Goal: Task Accomplishment & Management: Check status

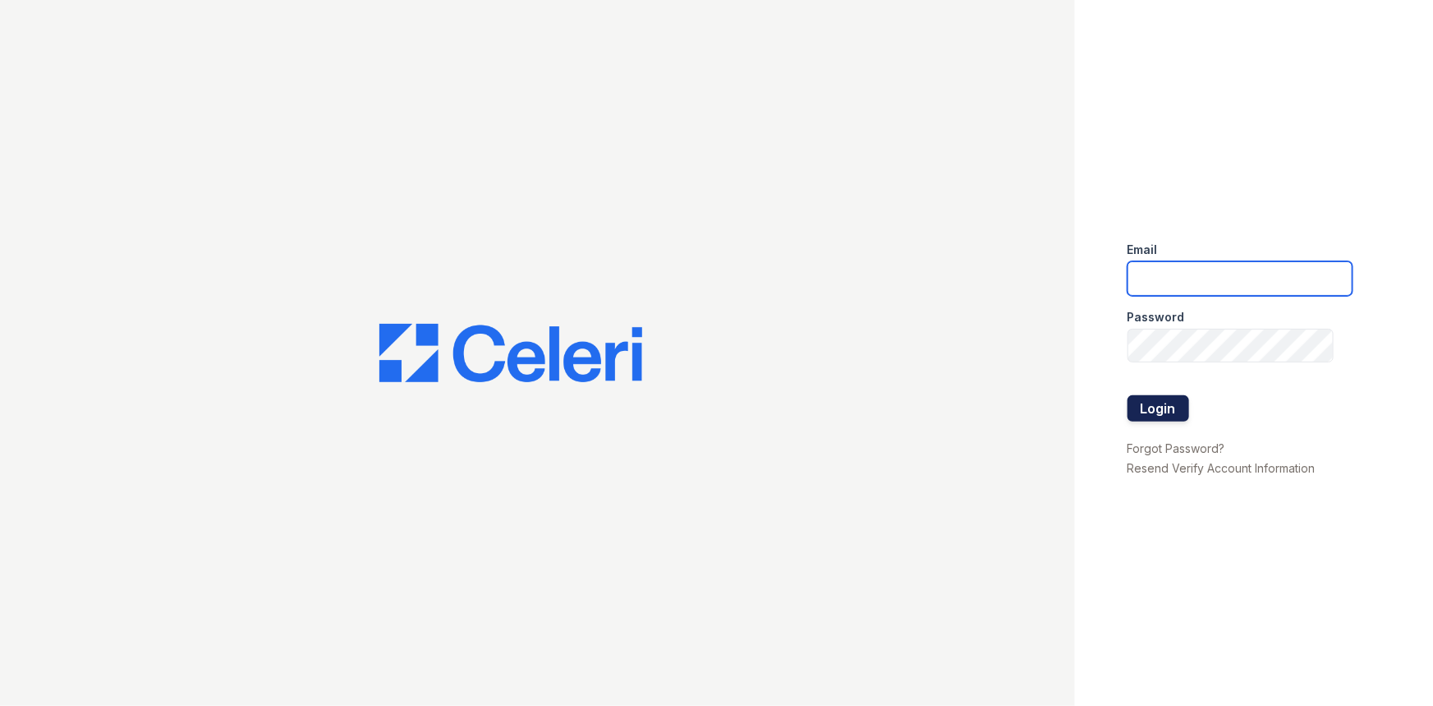
type input "[EMAIL_ADDRESS][DOMAIN_NAME]"
click at [1166, 403] on button "Login" at bounding box center [1159, 408] width 62 height 26
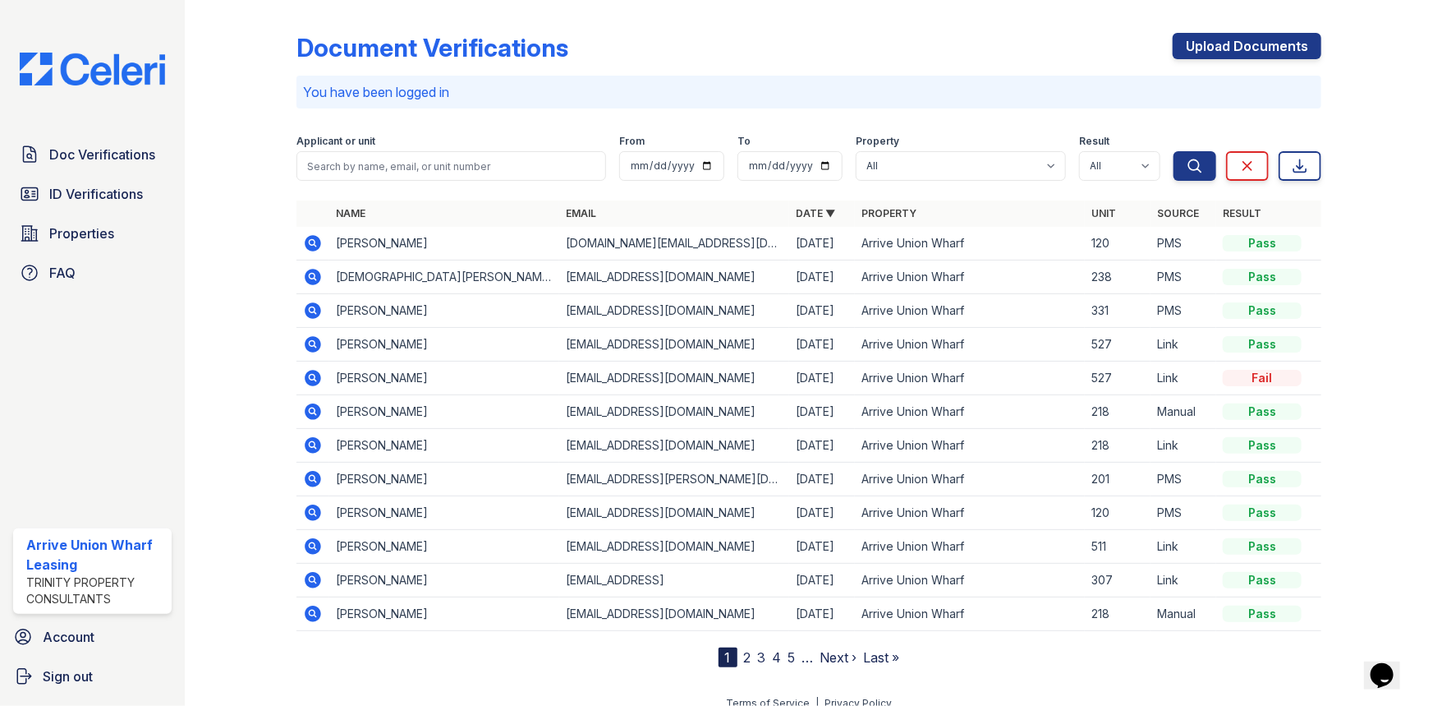
click at [309, 241] on icon at bounding box center [313, 243] width 20 height 20
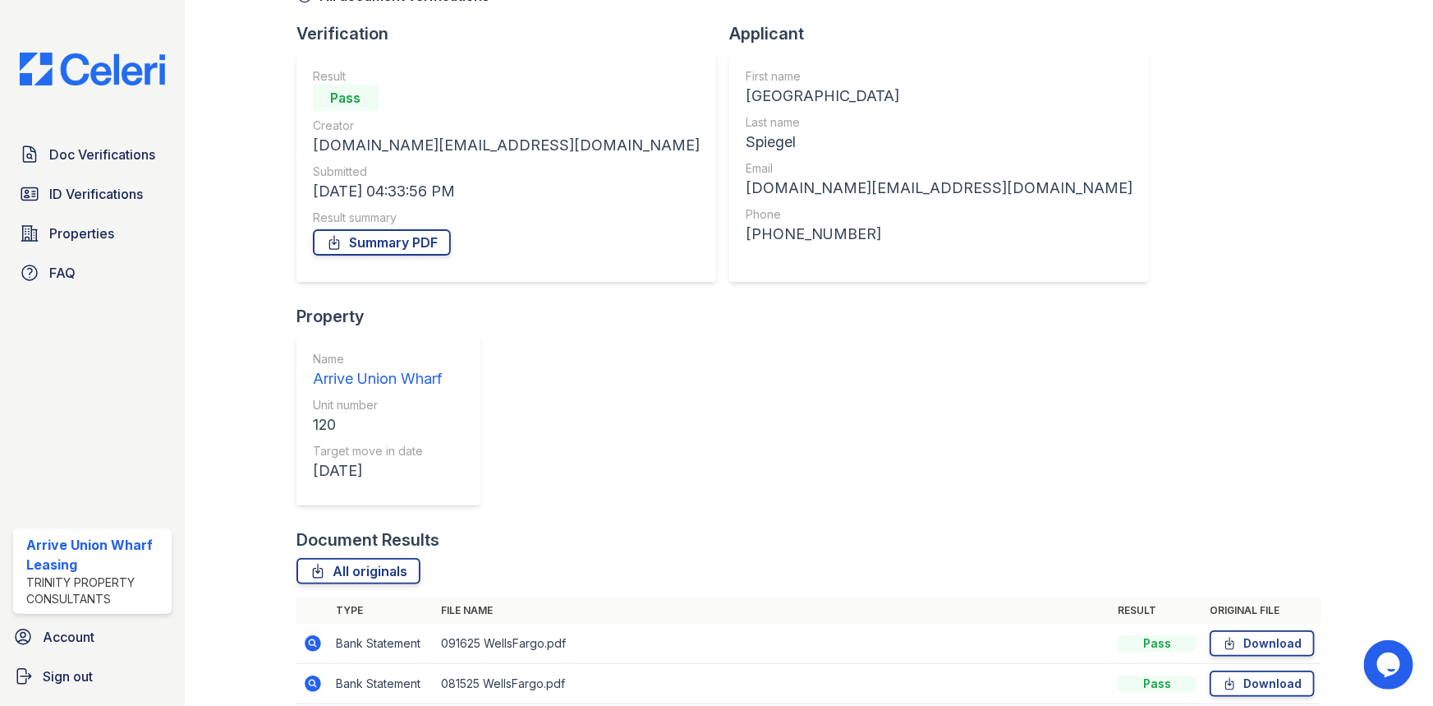
scroll to position [107, 0]
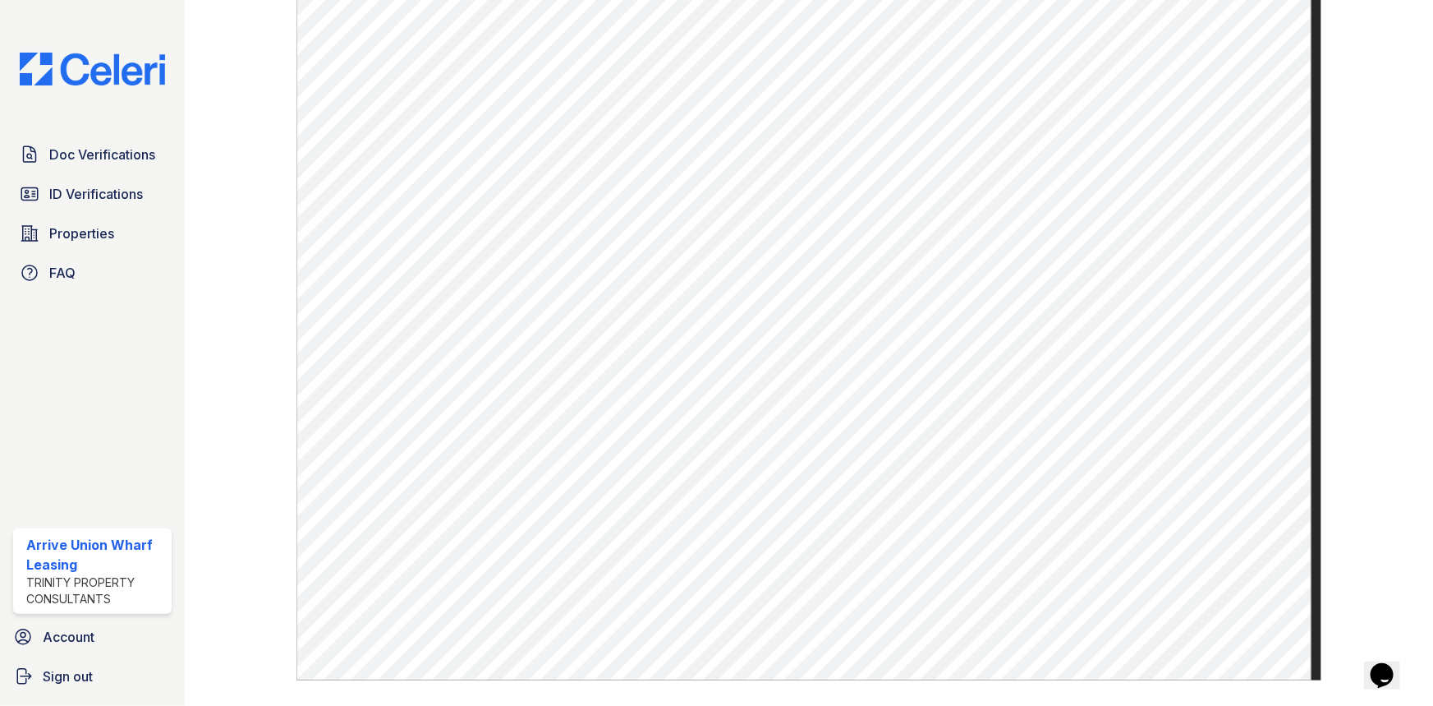
scroll to position [448, 0]
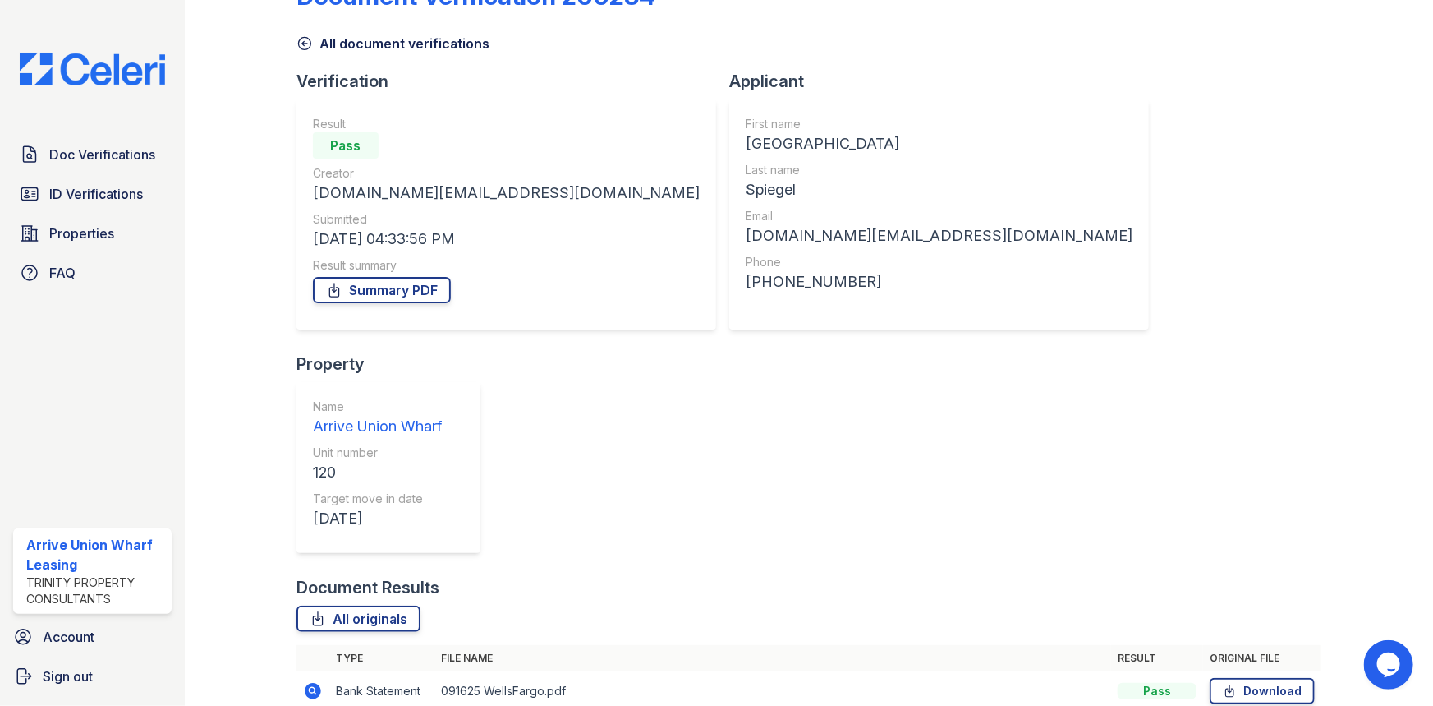
scroll to position [107, 0]
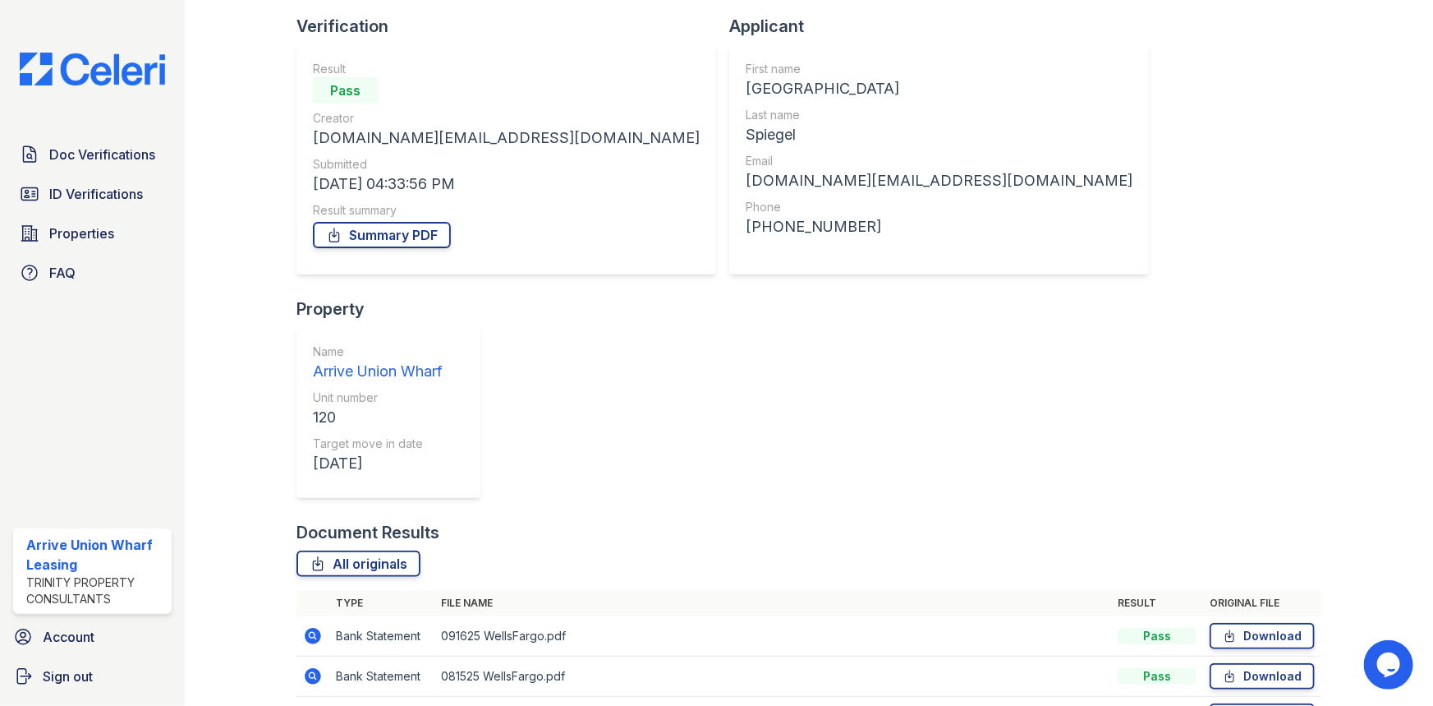
drag, startPoint x: 309, startPoint y: 569, endPoint x: 352, endPoint y: 574, distance: 43.0
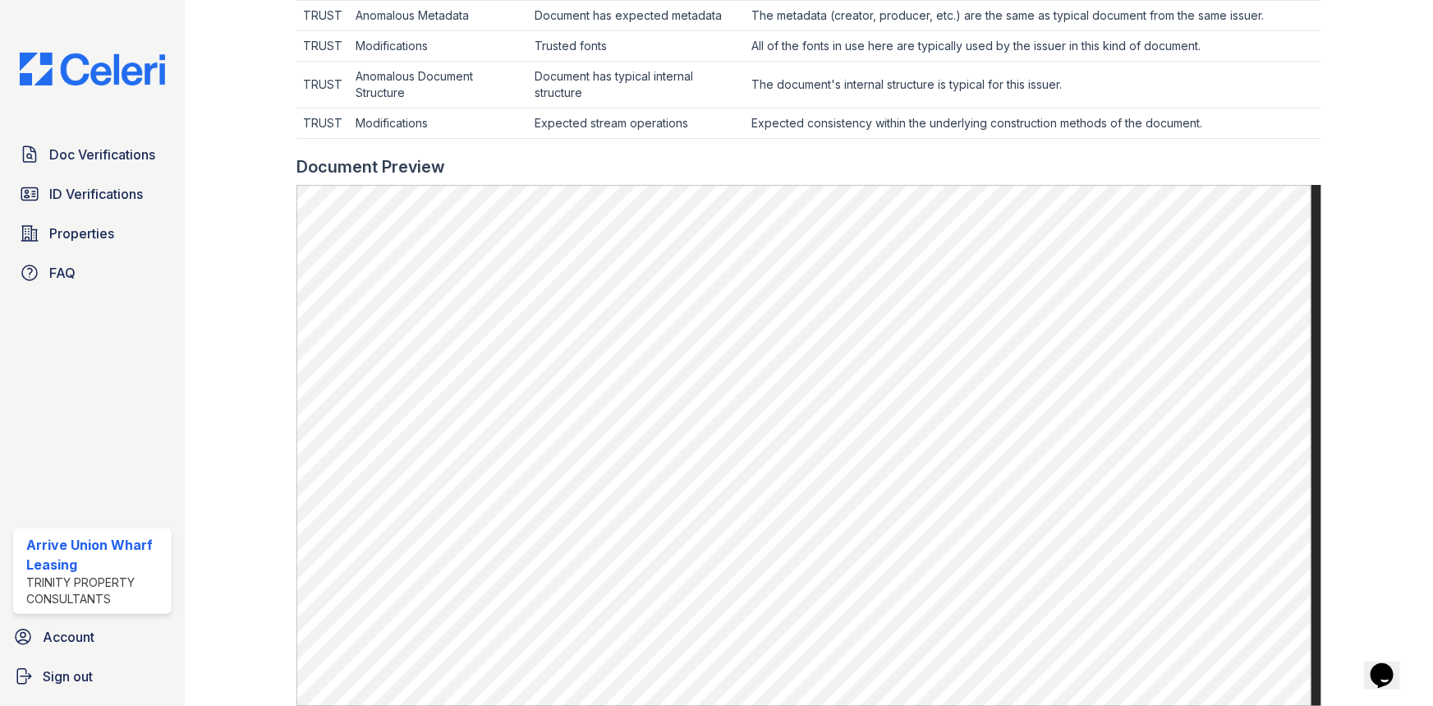
scroll to position [821, 0]
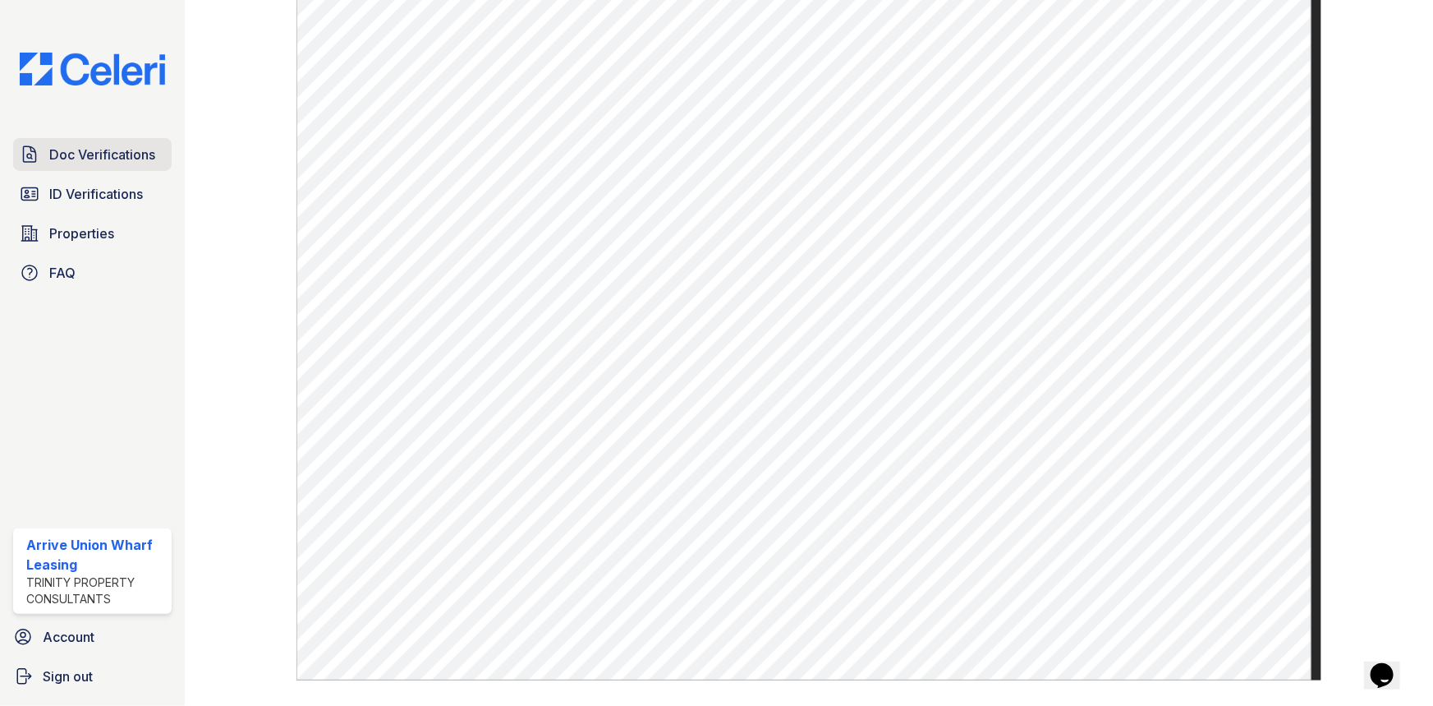
click at [62, 152] on span "Doc Verifications" at bounding box center [102, 155] width 106 height 20
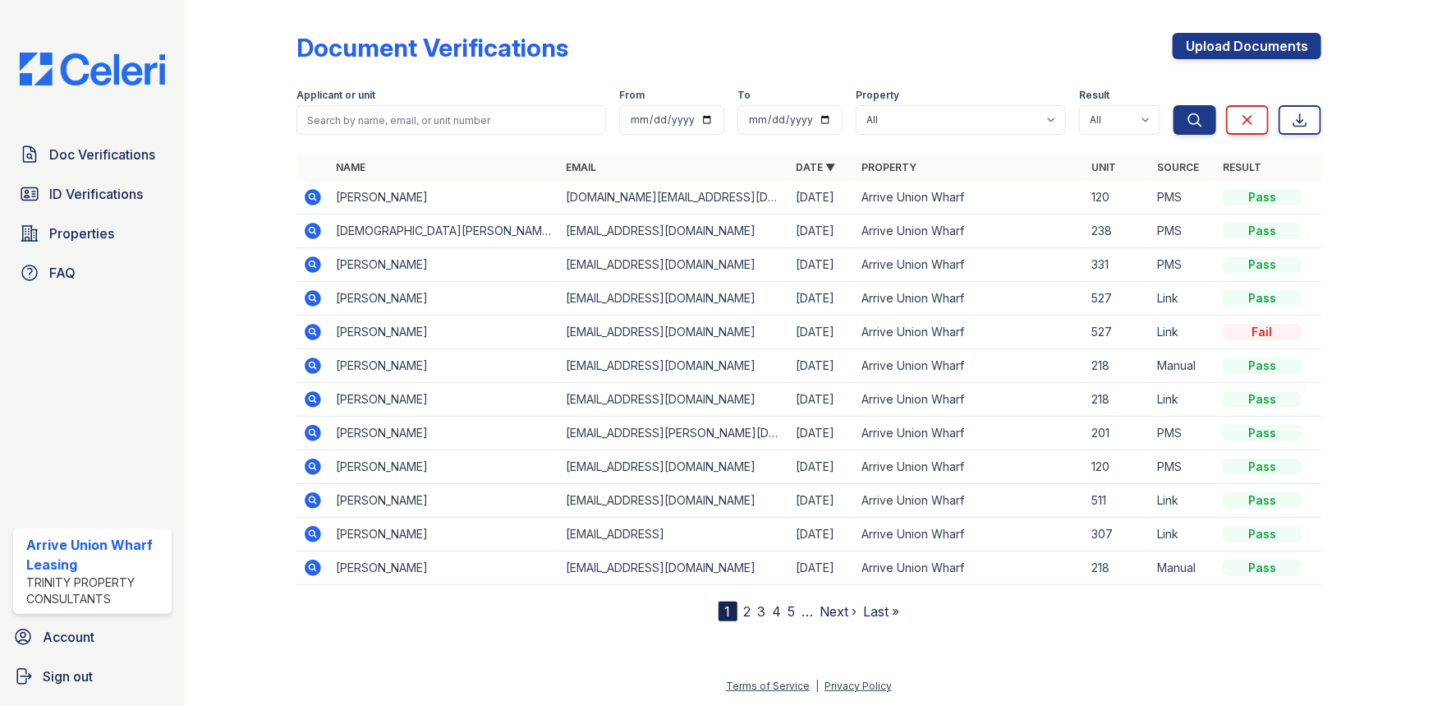
click at [315, 197] on icon at bounding box center [313, 197] width 16 height 16
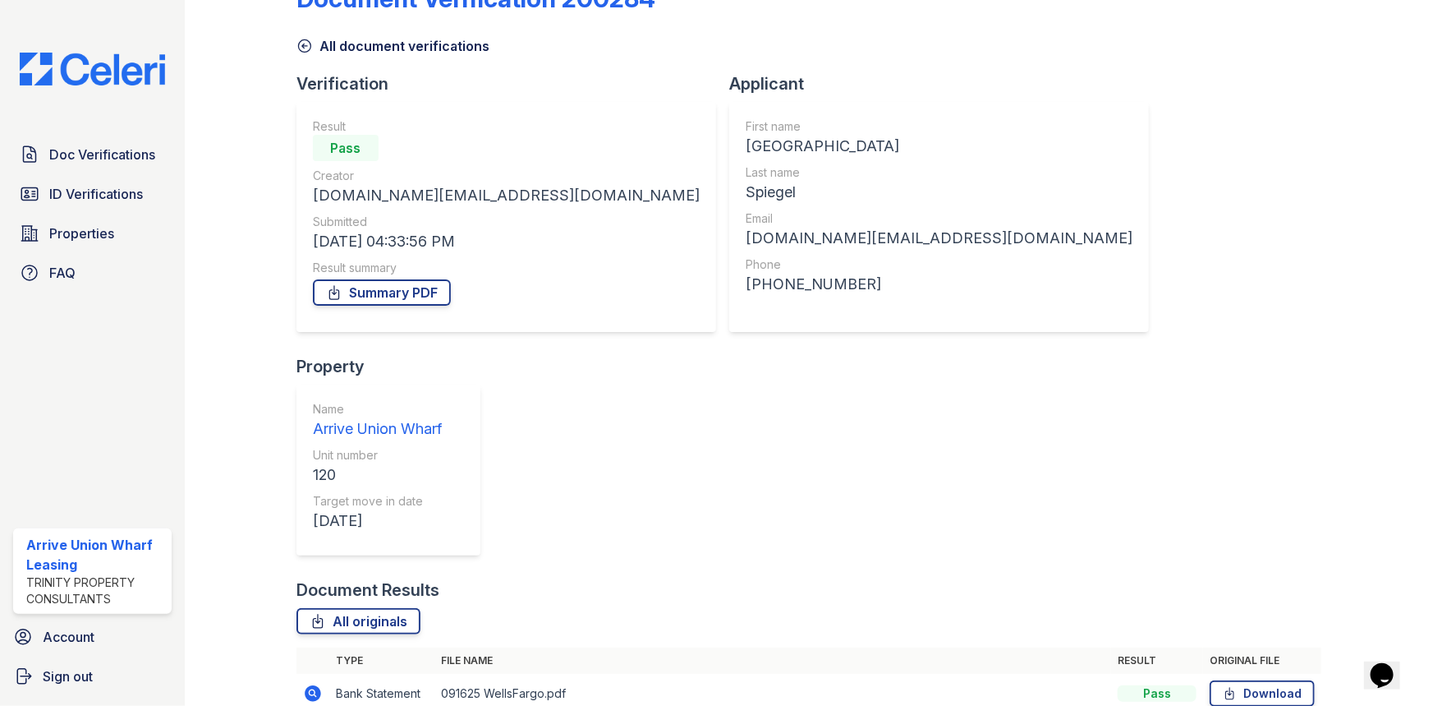
scroll to position [107, 0]
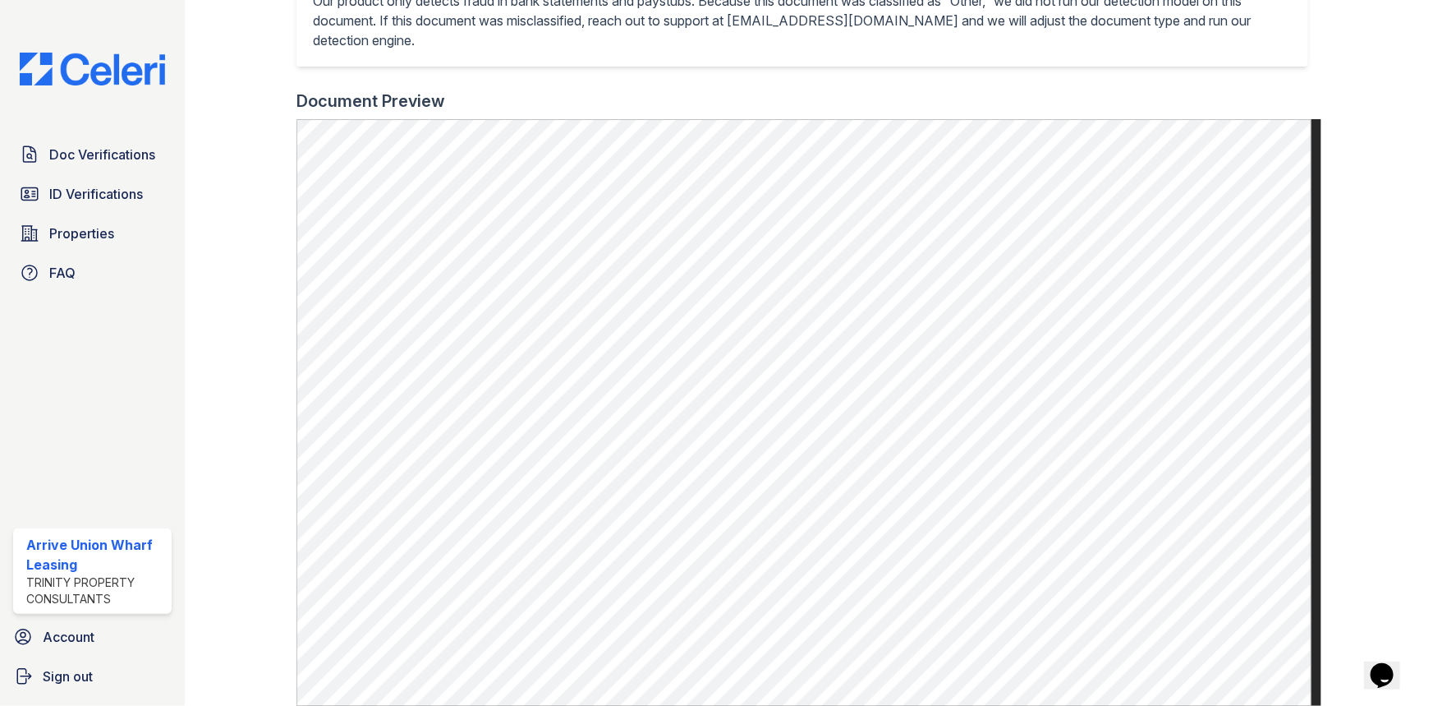
scroll to position [448, 0]
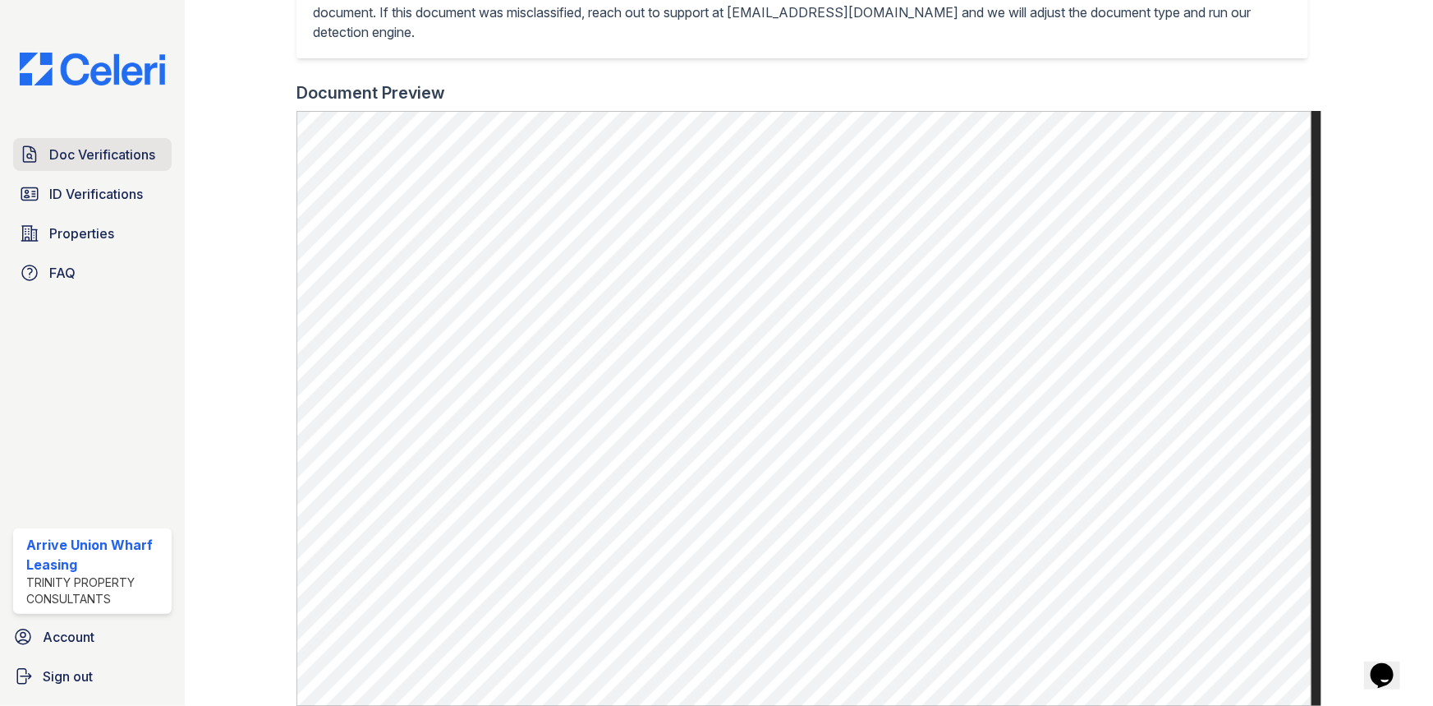
click at [64, 148] on span "Doc Verifications" at bounding box center [102, 155] width 106 height 20
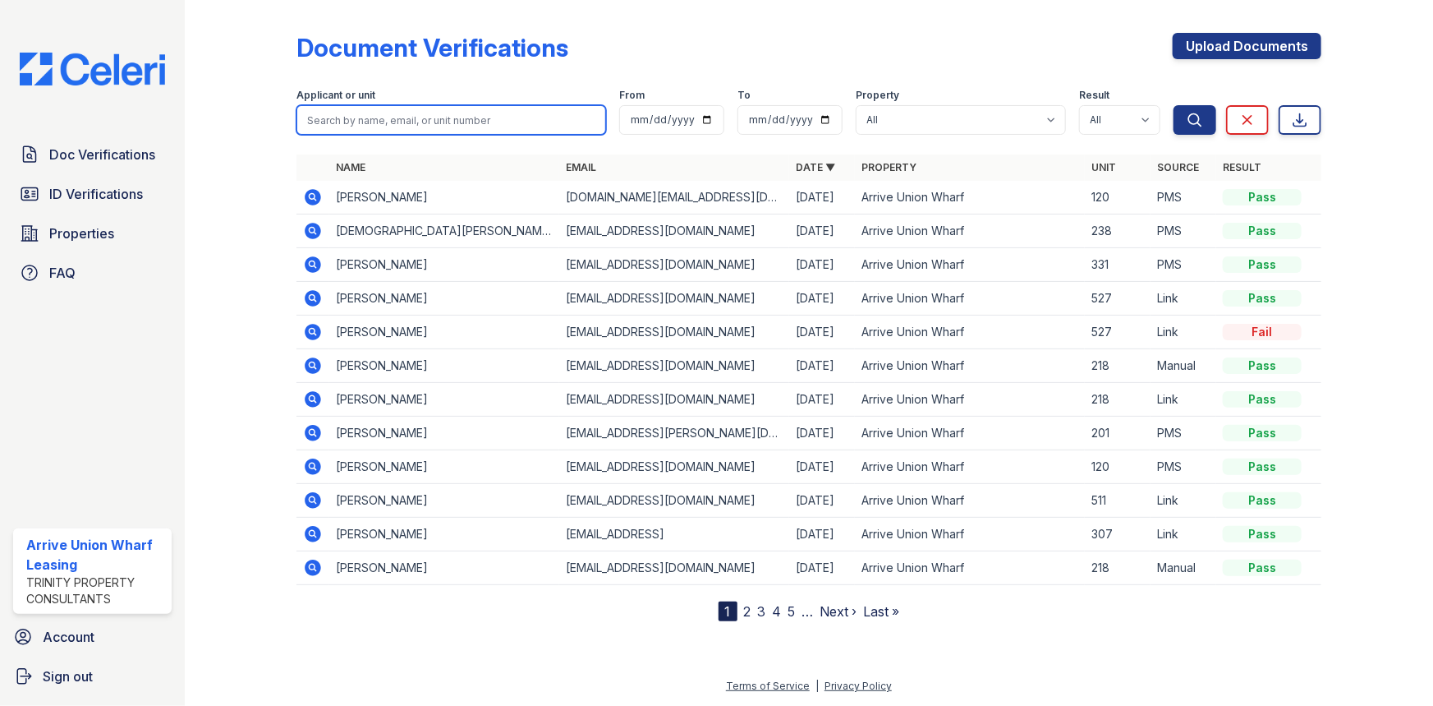
click at [398, 121] on input "search" at bounding box center [452, 120] width 310 height 30
type input "[PERSON_NAME]"
click at [1174, 105] on button "Search" at bounding box center [1195, 120] width 43 height 30
